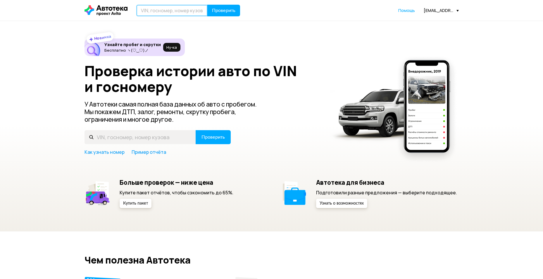
click at [163, 10] on input "text" at bounding box center [171, 11] width 71 height 12
type input "К674ВН134"
click at [222, 10] on span "Проверить" at bounding box center [223, 10] width 23 height 5
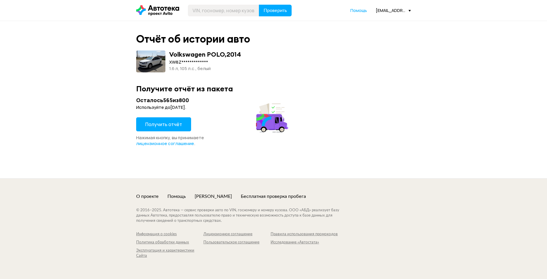
click at [167, 123] on span "Получить отчёт" at bounding box center [163, 124] width 37 height 6
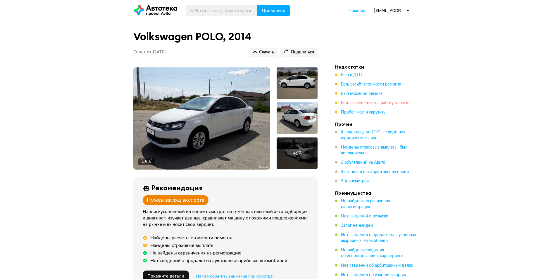
click at [388, 105] on span "Есть разрешение на работу в такси" at bounding box center [374, 103] width 67 height 4
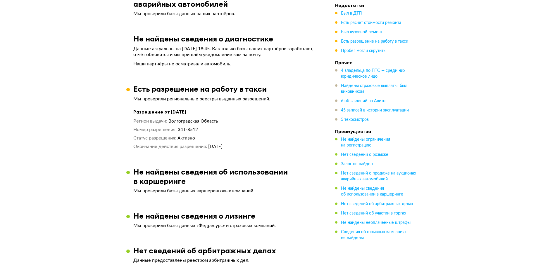
scroll to position [1218, 0]
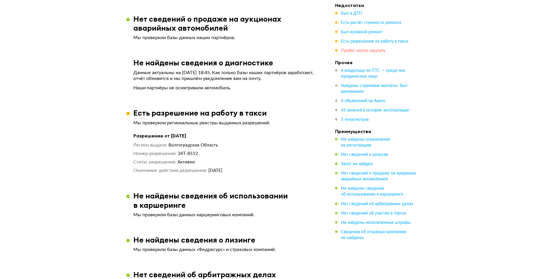
click at [369, 52] on span "Пробег могли скрутить" at bounding box center [363, 51] width 44 height 4
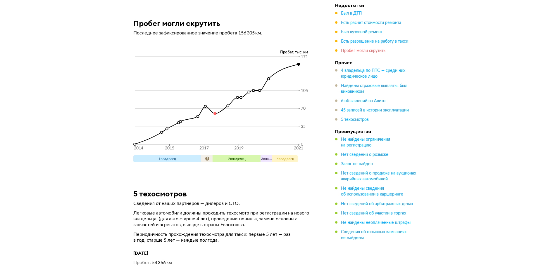
scroll to position [4268, 0]
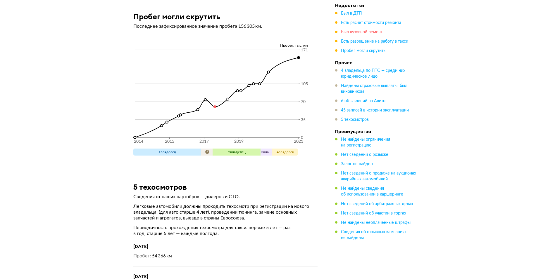
click at [365, 34] on span "Был кузовной ремонт" at bounding box center [362, 32] width 42 height 4
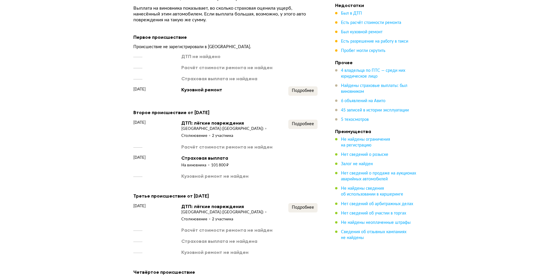
scroll to position [801, 0]
click at [358, 15] on span "Был в ДТП" at bounding box center [351, 13] width 21 height 4
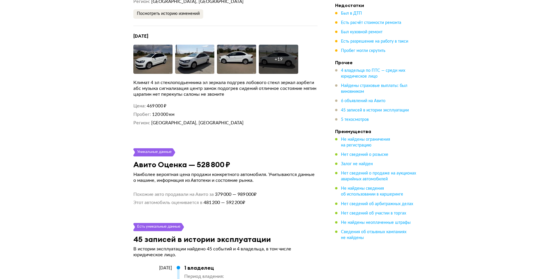
scroll to position [2263, 0]
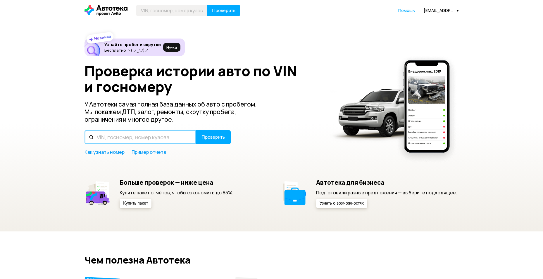
click at [138, 139] on input "text" at bounding box center [139, 137] width 111 height 14
type input "М082КС134"
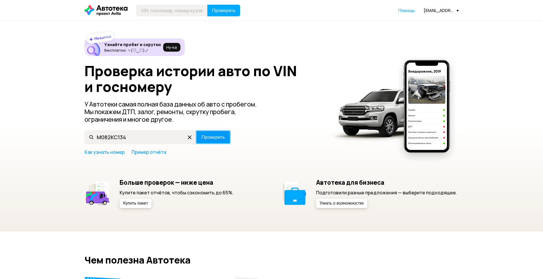
click at [221, 137] on span "Проверить" at bounding box center [212, 137] width 23 height 5
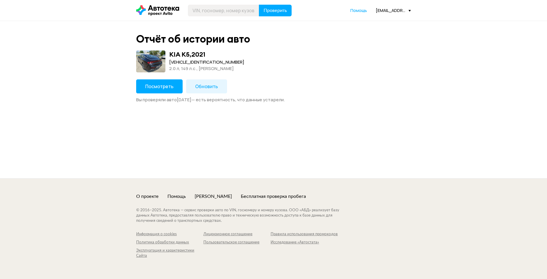
click at [160, 87] on span "Посмотреть" at bounding box center [159, 86] width 28 height 6
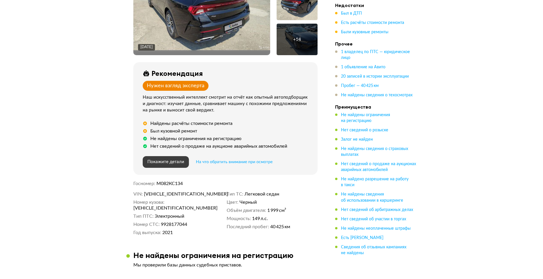
scroll to position [117, 0]
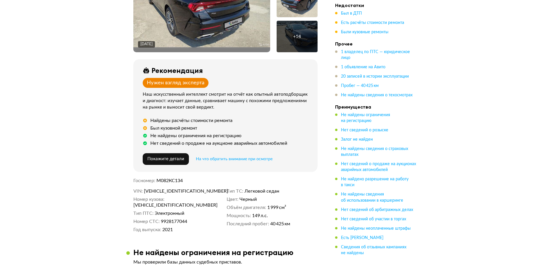
click at [172, 193] on span "XWEG3414BM0007147" at bounding box center [177, 192] width 67 height 6
copy span "XWEG3414BM0007147"
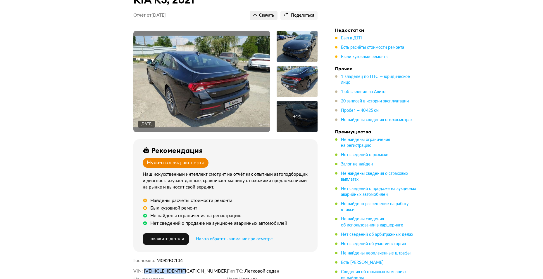
scroll to position [0, 0]
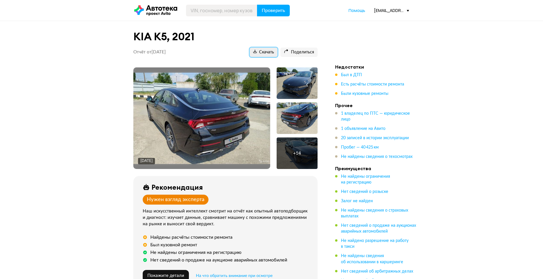
click at [263, 53] on span "Скачать" at bounding box center [263, 53] width 21 height 6
click at [352, 76] on span "Был в ДТП" at bounding box center [351, 75] width 21 height 4
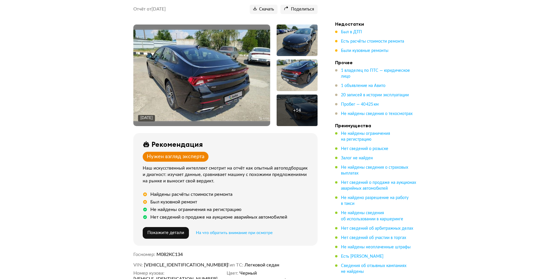
scroll to position [117, 0]
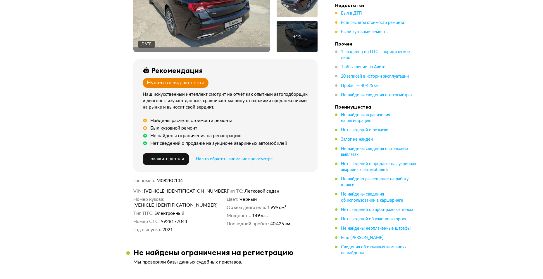
click at [173, 183] on span "М082КС134" at bounding box center [169, 181] width 26 height 5
copy span "М082КС134"
click at [176, 194] on span "XWEG3414BM0007147" at bounding box center [177, 192] width 67 height 6
click at [178, 192] on span "XWEG3414BM0007147" at bounding box center [177, 192] width 67 height 6
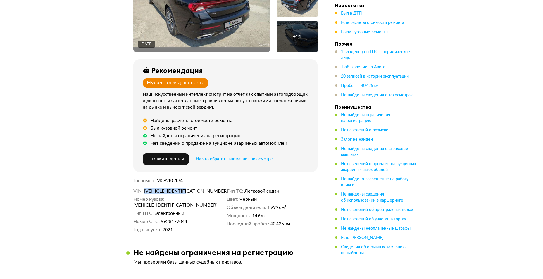
click at [178, 192] on span "XWEG3414BM0007147" at bounding box center [177, 192] width 67 height 6
copy span "XWEG3414BM0007147"
